Goal: Task Accomplishment & Management: Complete application form

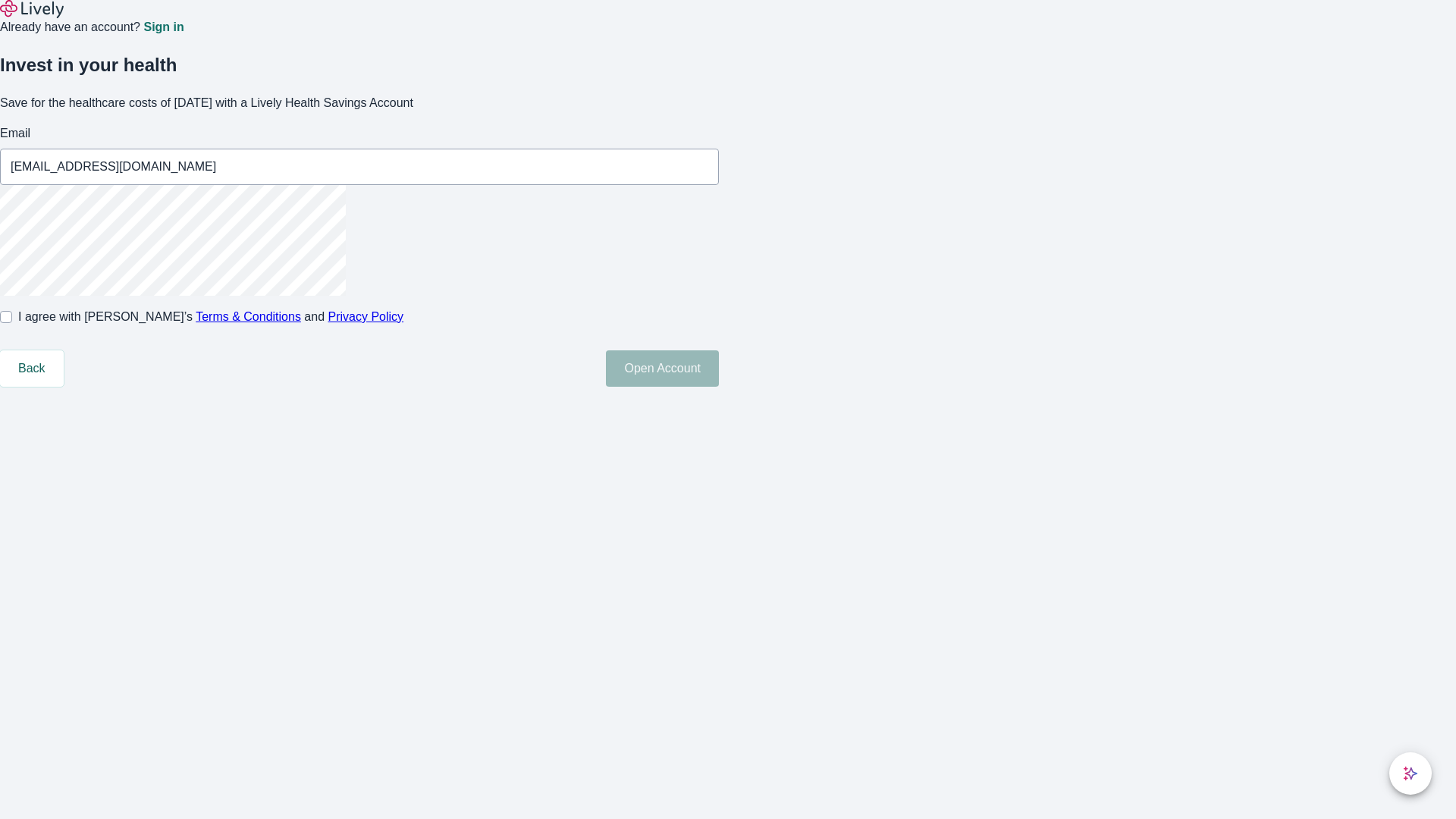
click at [12, 323] on input "I agree with Lively’s Terms & Conditions and Privacy Policy" at bounding box center [6, 316] width 12 height 12
checkbox input "true"
click at [719, 387] on button "Open Account" at bounding box center [663, 368] width 113 height 36
type input "[PERSON_NAME][EMAIL_ADDRESS][DOMAIN_NAME]"
click at [12, 323] on input "I agree with Lively’s Terms & Conditions and Privacy Policy" at bounding box center [6, 316] width 12 height 12
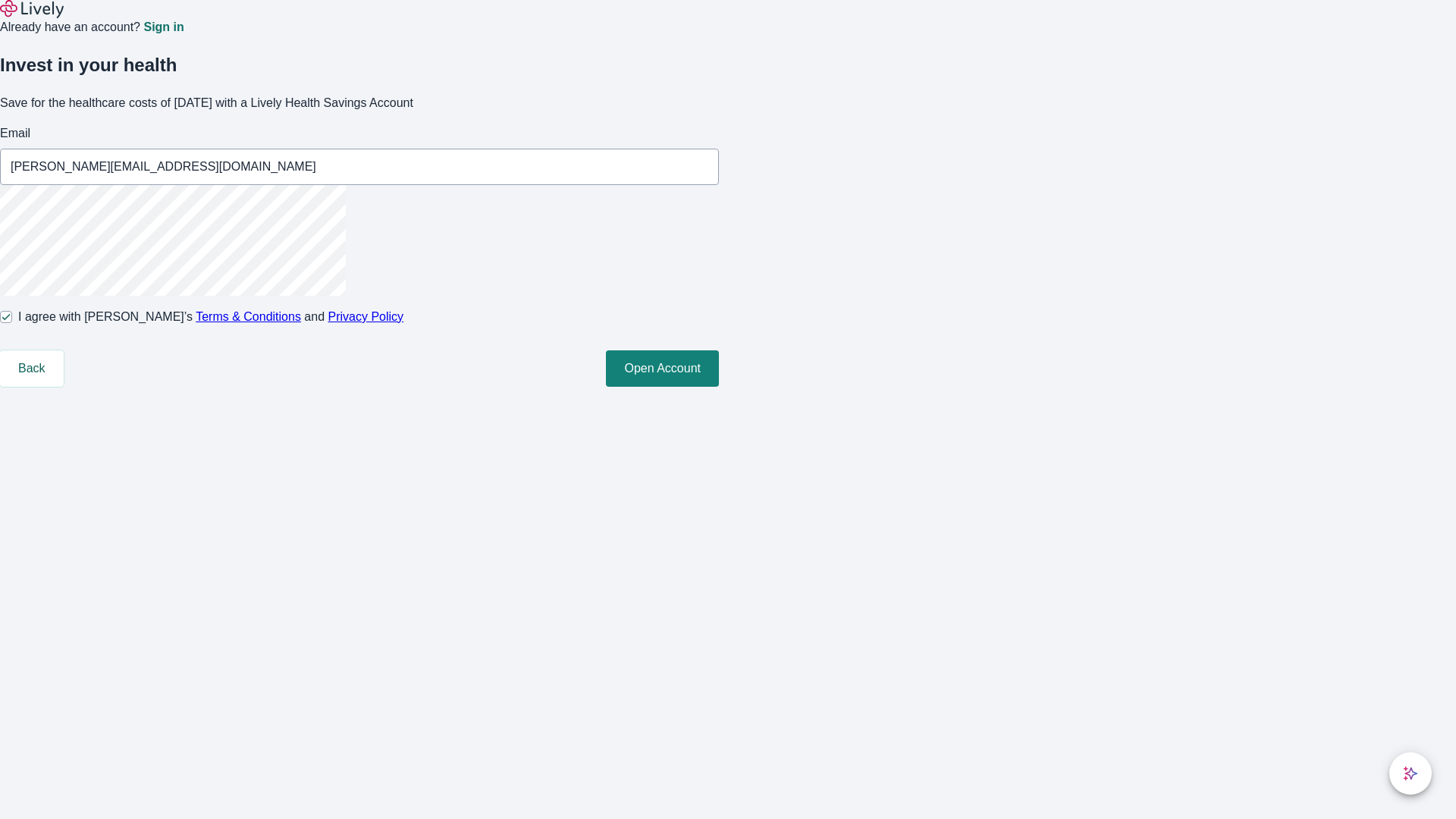
checkbox input "false"
type input "[EMAIL_ADDRESS][DOMAIN_NAME]"
click at [12, 323] on input "I agree with Lively’s Terms & Conditions and Privacy Policy" at bounding box center [6, 316] width 12 height 12
checkbox input "true"
click at [719, 387] on button "Open Account" at bounding box center [663, 368] width 113 height 36
